Goal: Task Accomplishment & Management: Use online tool/utility

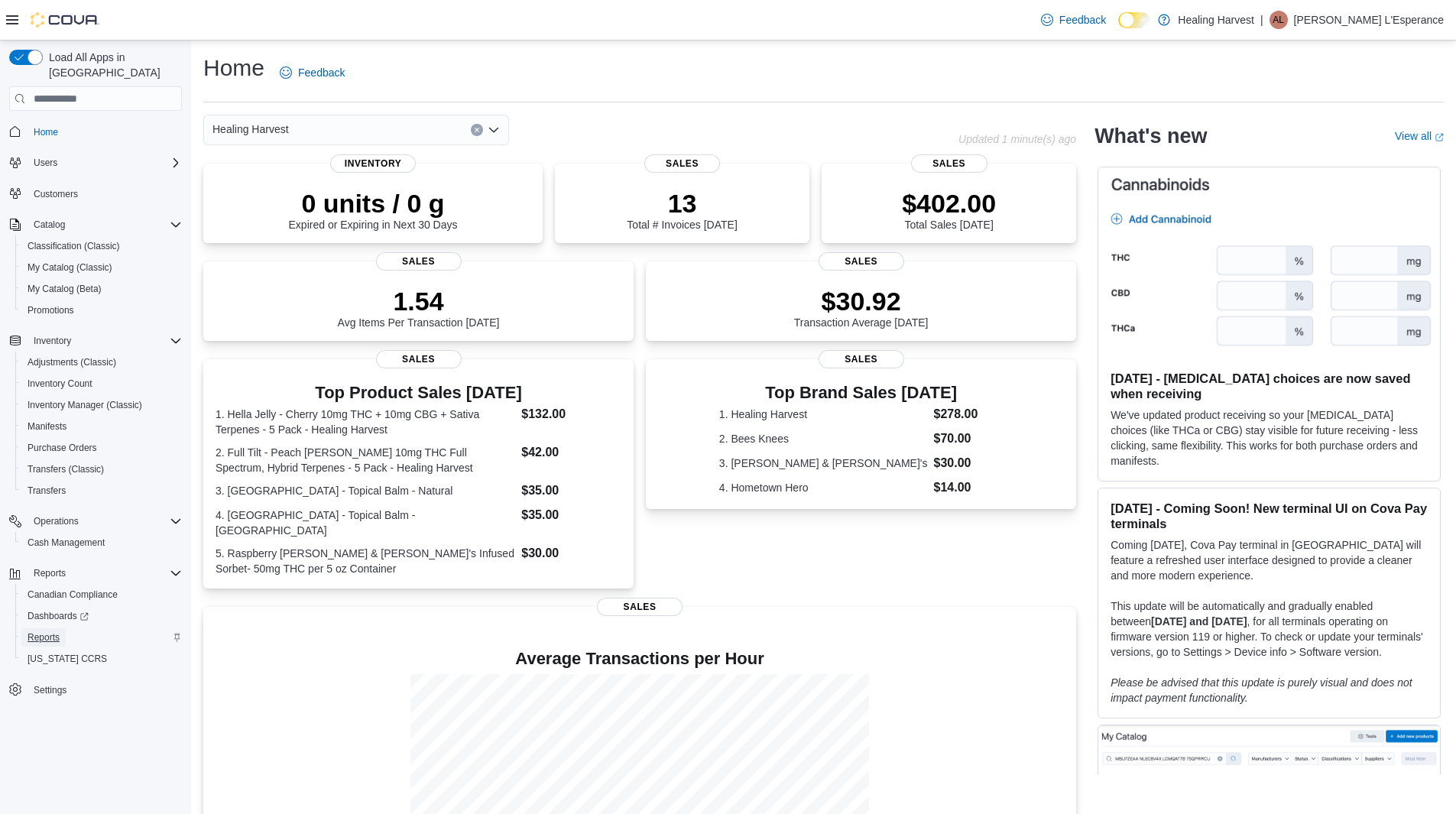
click at [50, 632] on span "Reports" at bounding box center [43, 637] width 32 height 12
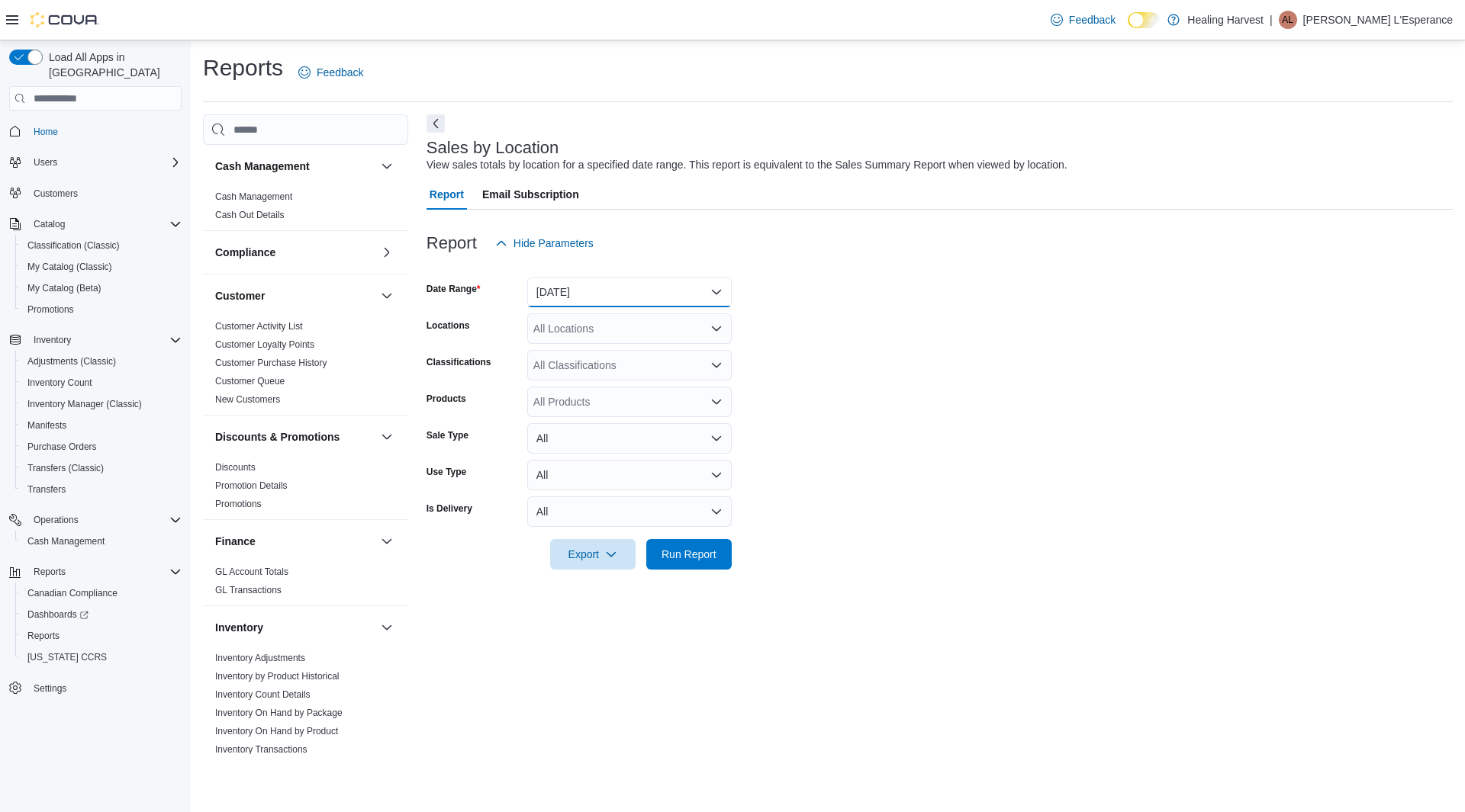
click at [716, 292] on button "Yesterday" at bounding box center [629, 292] width 204 height 31
click at [593, 444] on span "Last Month" at bounding box center [638, 445] width 174 height 19
click at [585, 557] on span "Export" at bounding box center [593, 554] width 67 height 31
click at [615, 585] on span "Export to Excel" at bounding box center [595, 585] width 69 height 12
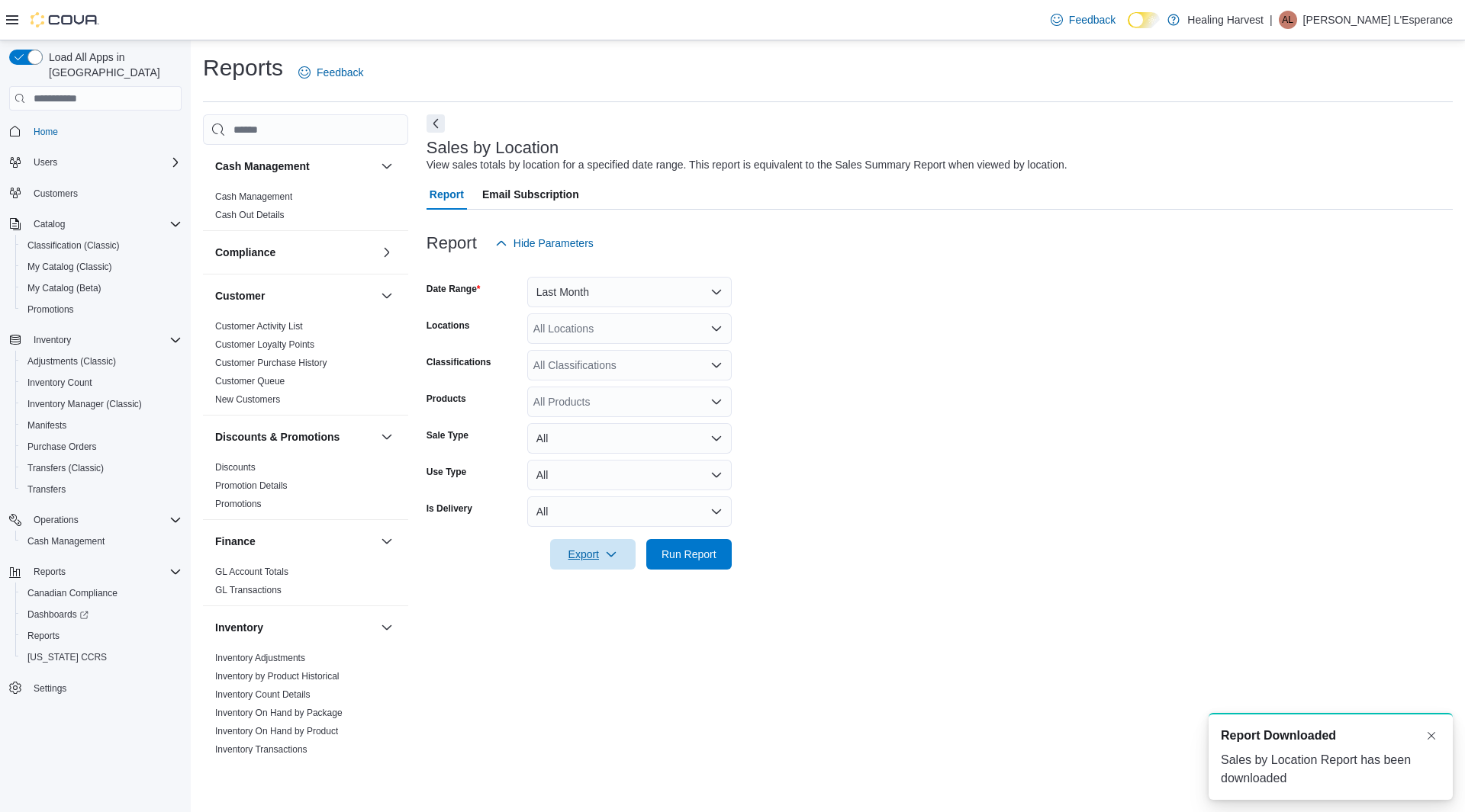
scroll to position [0, 0]
click at [1386, 19] on p "Angela L'Esperance" at bounding box center [1377, 20] width 149 height 19
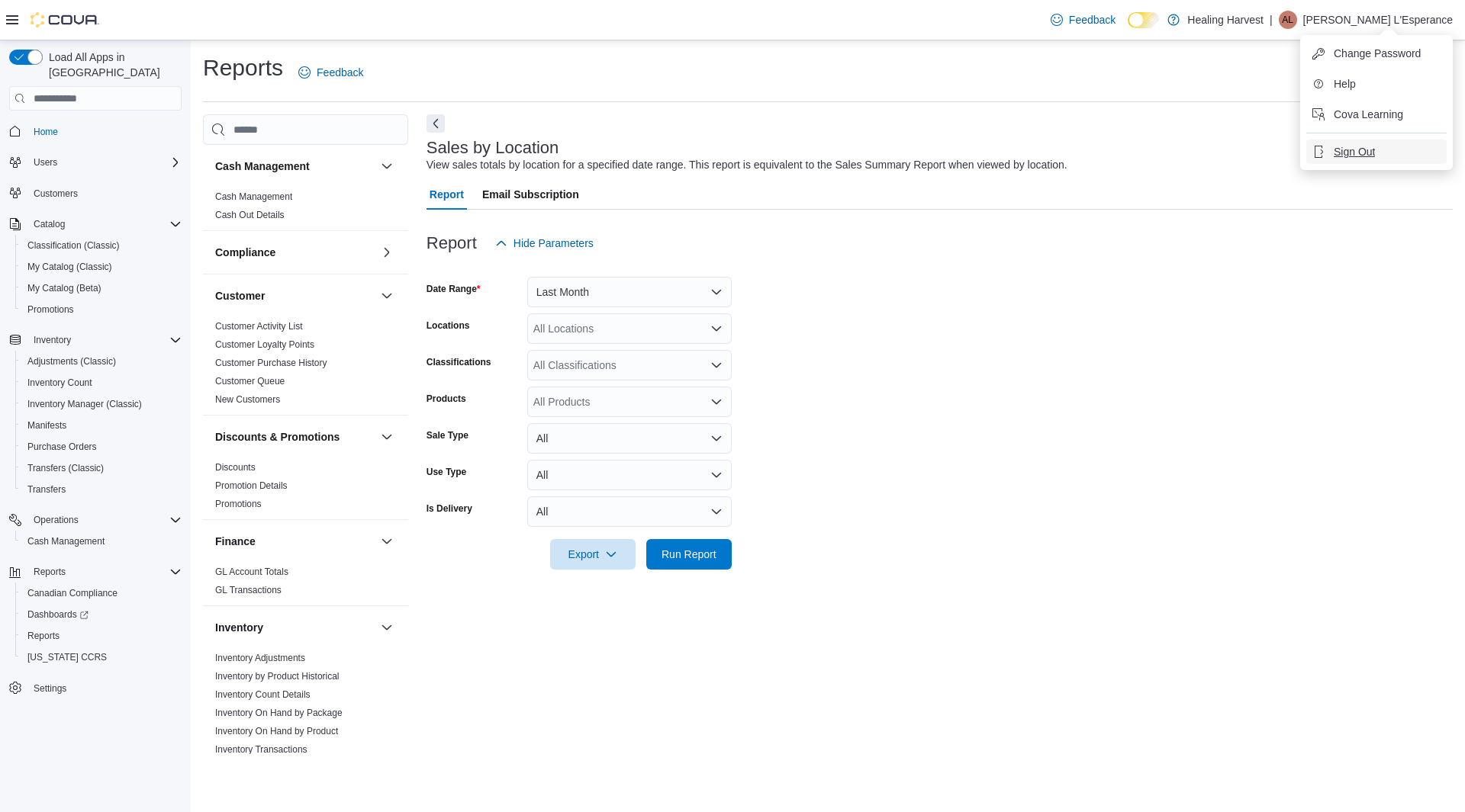
click at [1353, 151] on span "Sign Out" at bounding box center [1354, 152] width 41 height 15
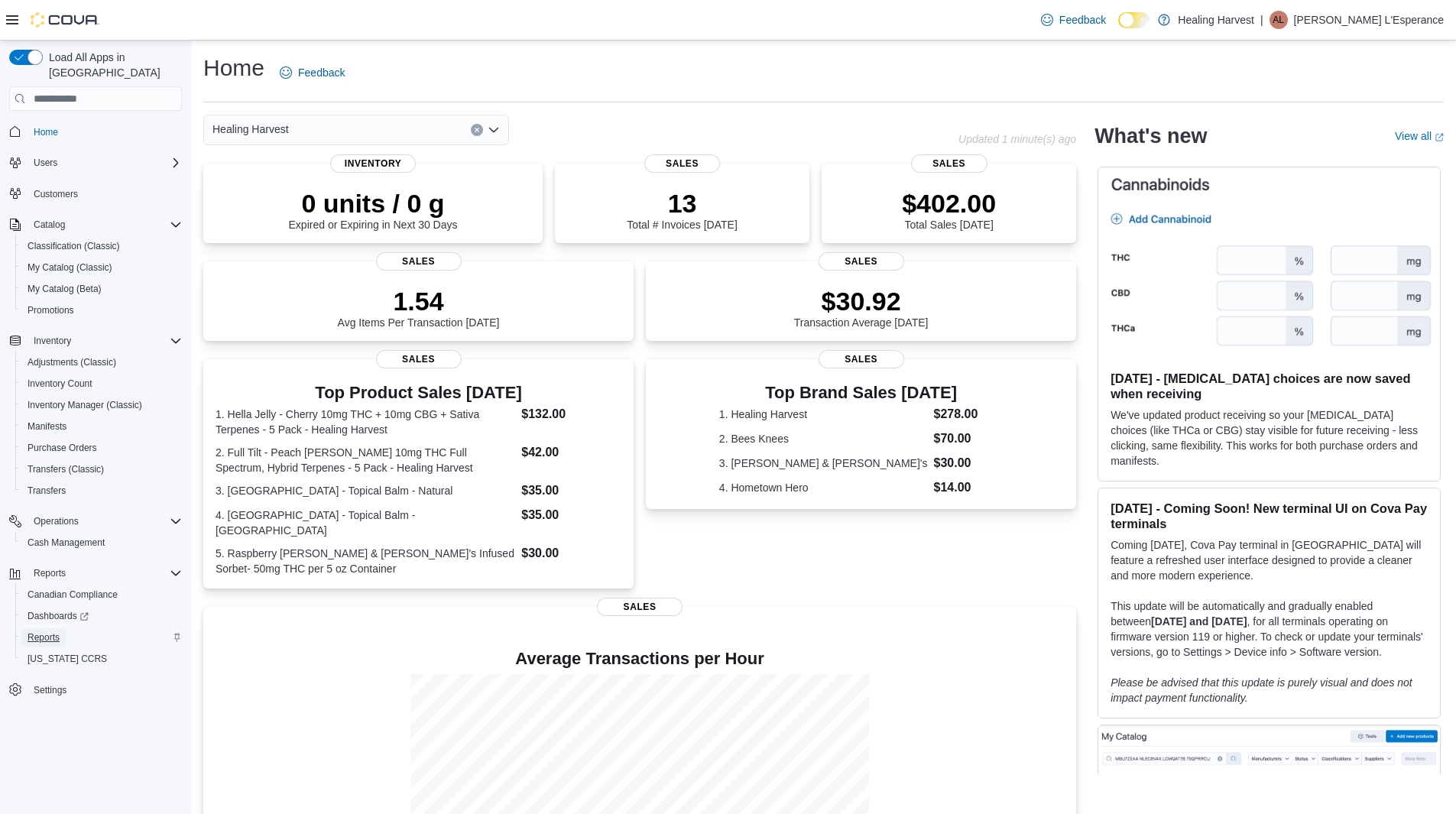
click at [53, 632] on span "Reports" at bounding box center [43, 637] width 32 height 12
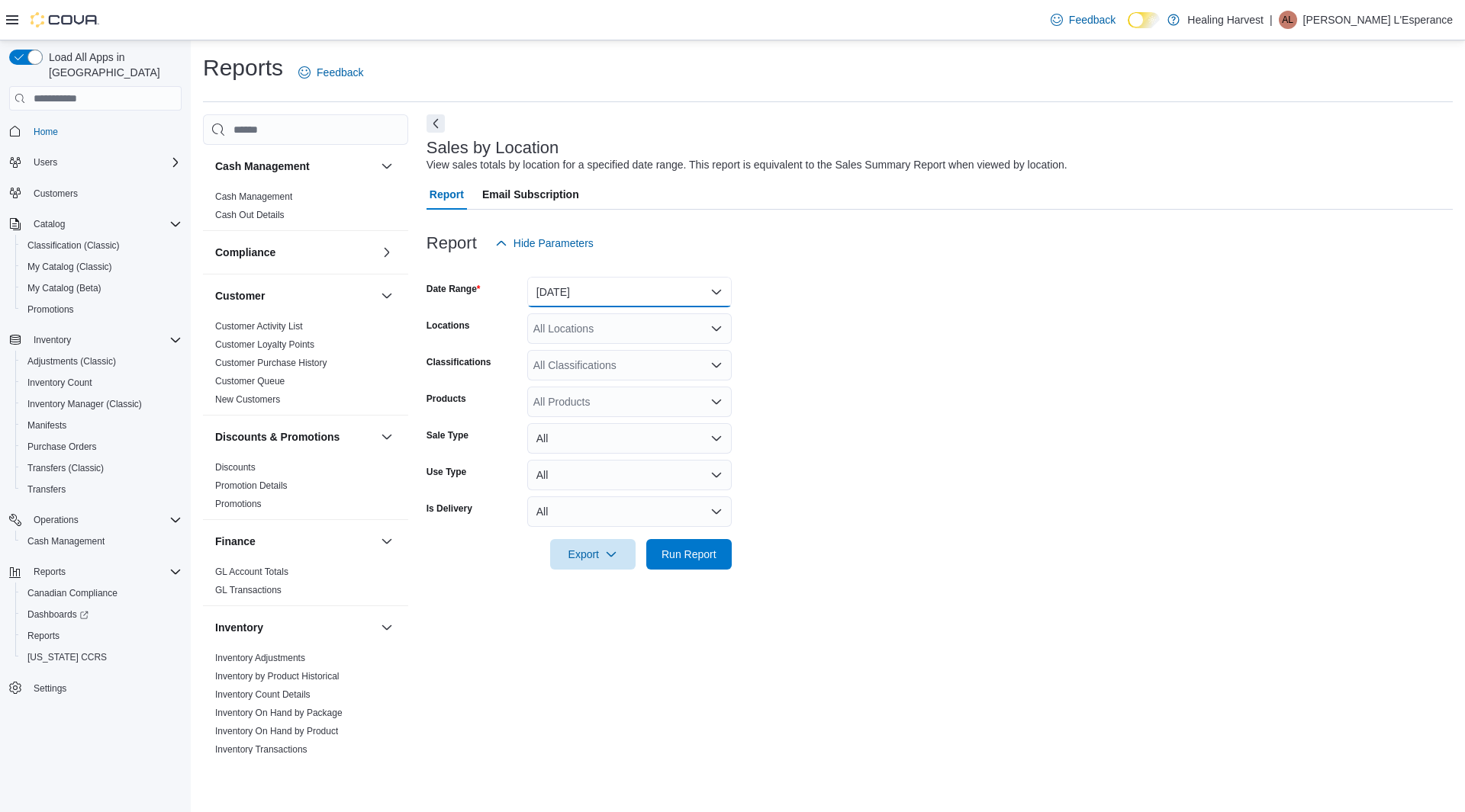
click at [716, 291] on button "Yesterday" at bounding box center [629, 292] width 204 height 31
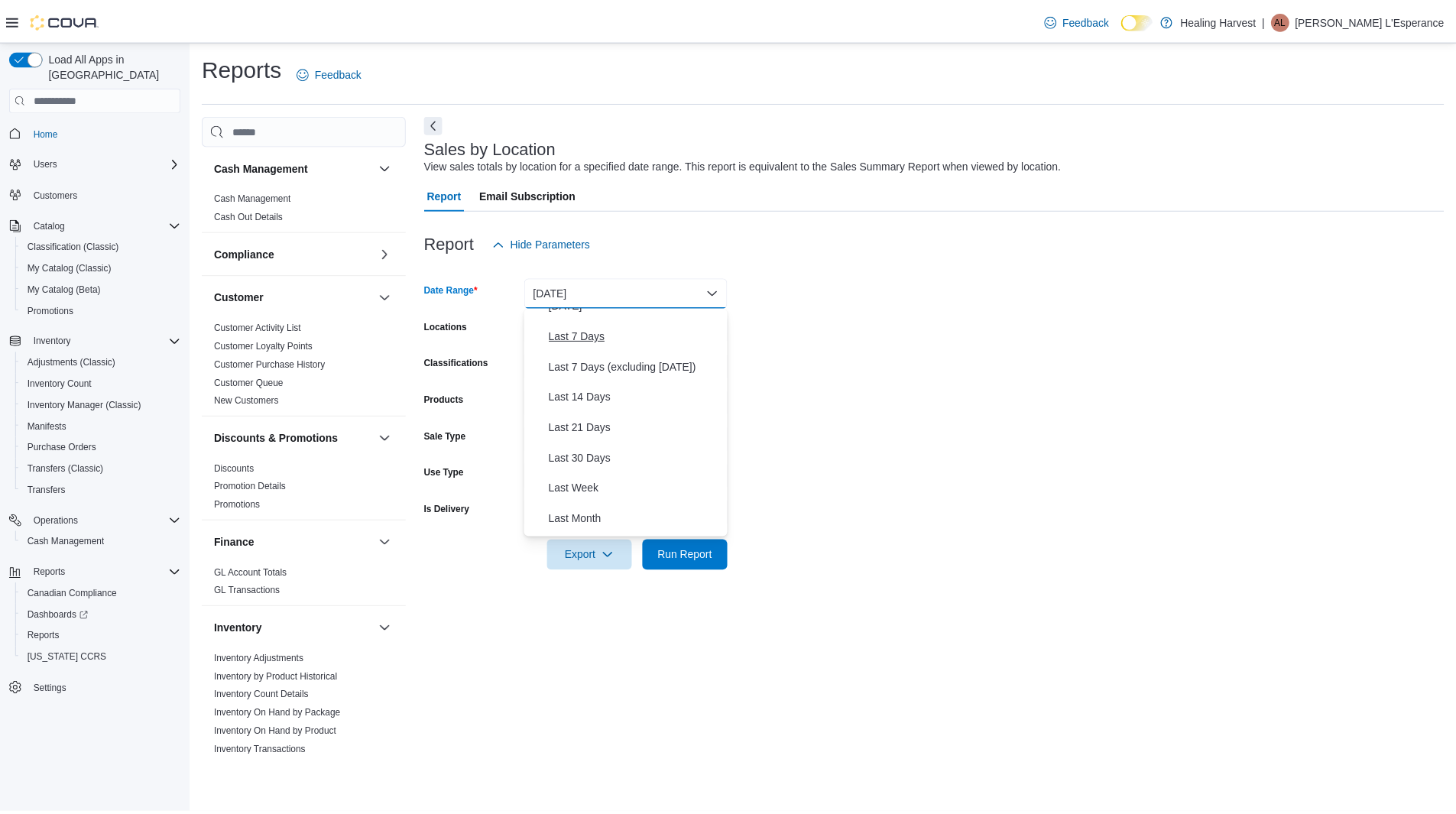
scroll to position [153, 0]
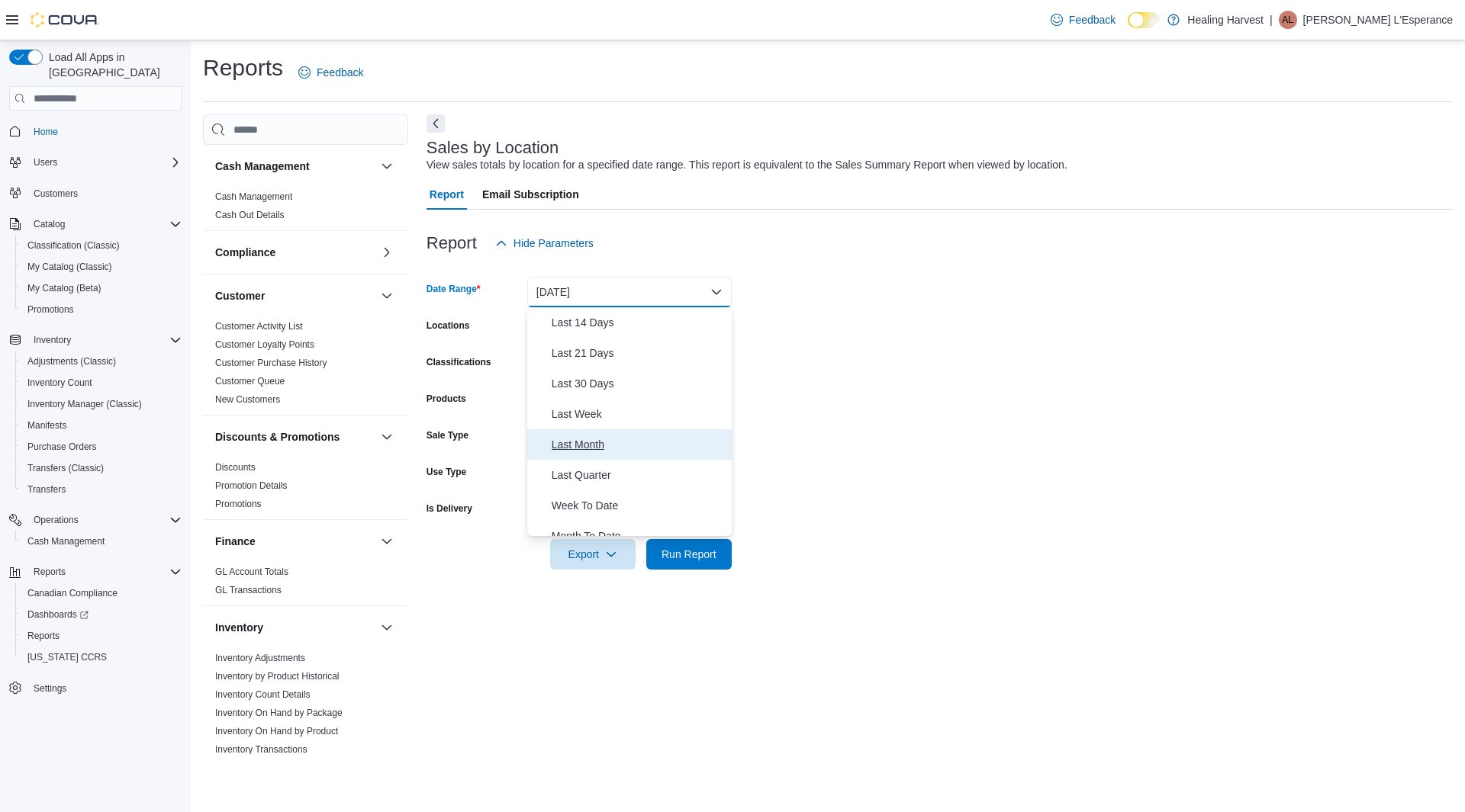
click at [595, 447] on span "Last Month" at bounding box center [638, 445] width 174 height 19
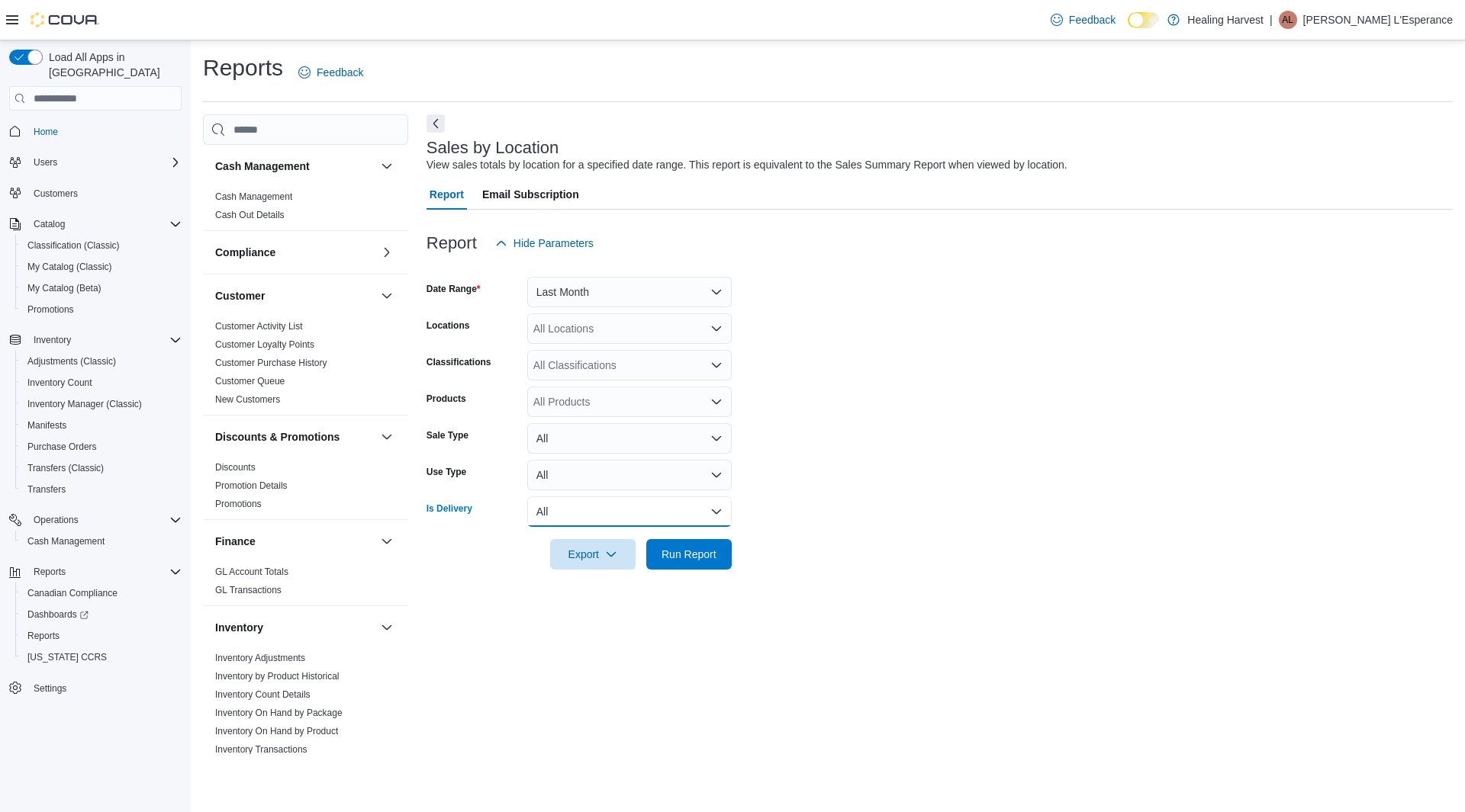
click at [714, 513] on button "All" at bounding box center [629, 512] width 204 height 31
click at [568, 571] on span "Yes" at bounding box center [638, 572] width 174 height 19
click at [587, 556] on span "Export" at bounding box center [593, 554] width 67 height 31
click at [692, 547] on span "Run Report" at bounding box center [688, 555] width 55 height 15
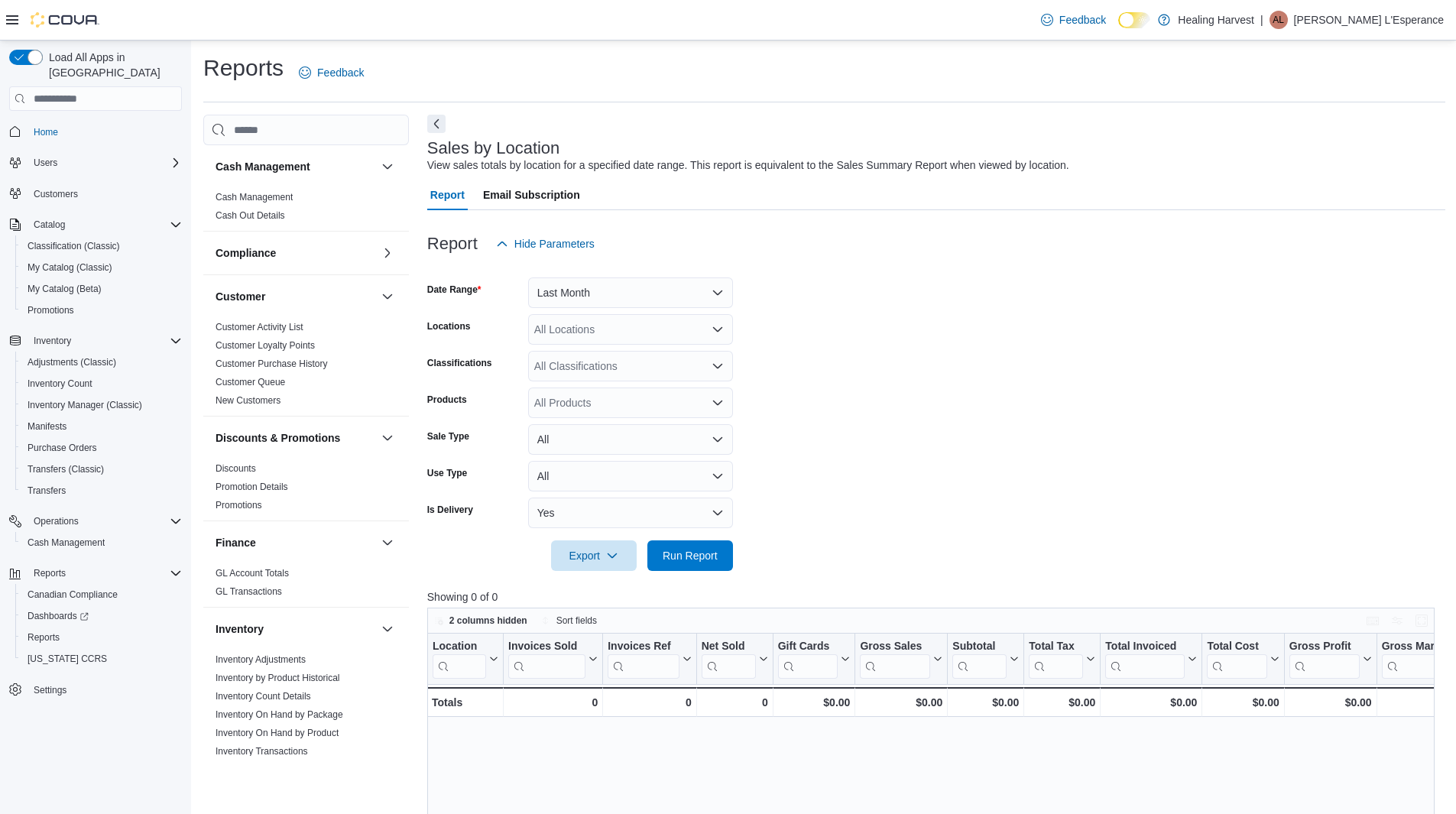
click at [1396, 23] on p "Angela L'Esperance" at bounding box center [1369, 20] width 150 height 19
click at [1327, 157] on span "Sign Out" at bounding box center [1346, 152] width 41 height 15
